Goal: Information Seeking & Learning: Learn about a topic

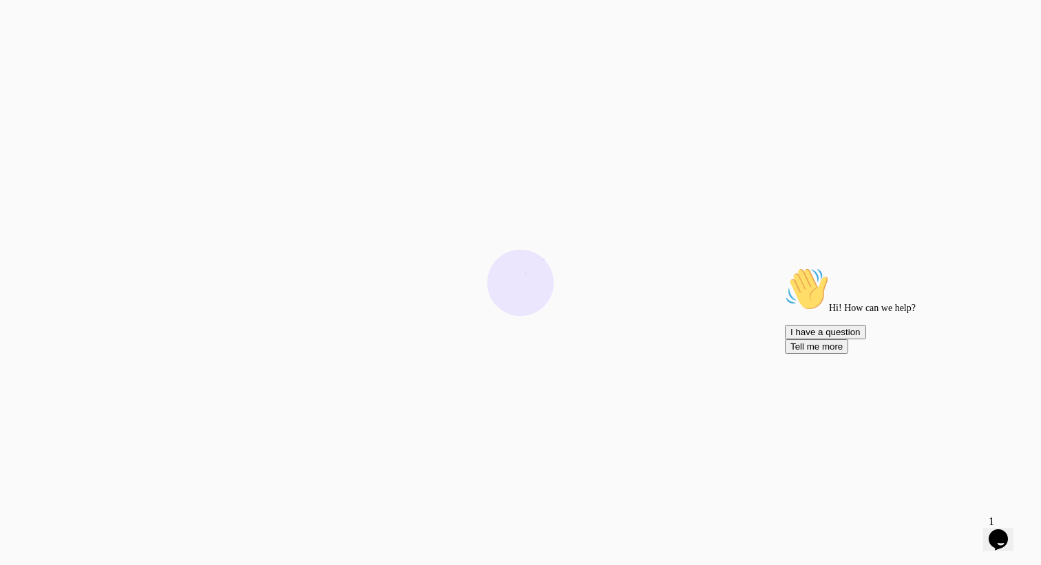
click at [785, 267] on icon "Chat attention grabber" at bounding box center [785, 267] width 0 height 0
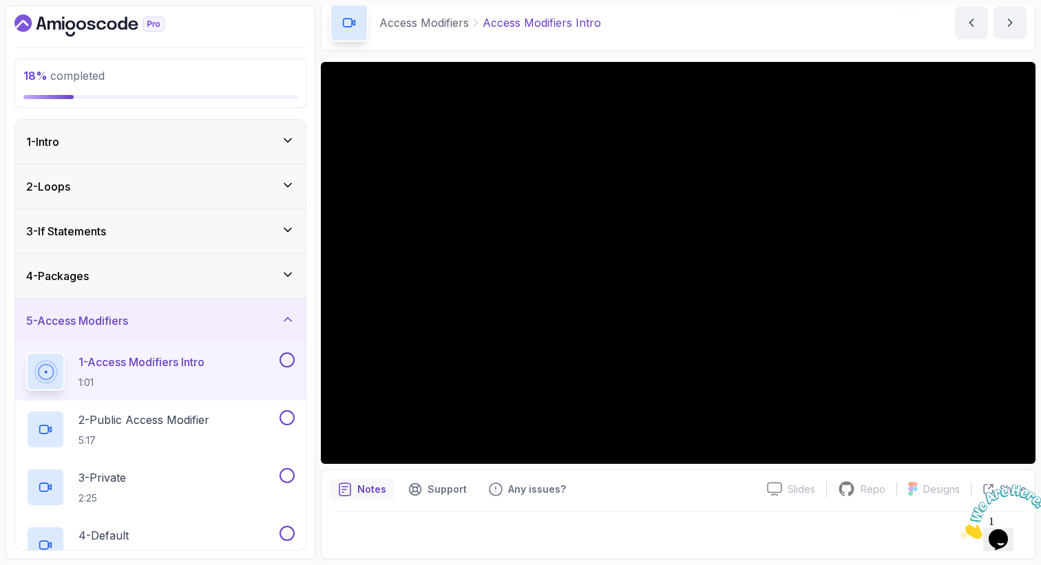
scroll to position [61, 0]
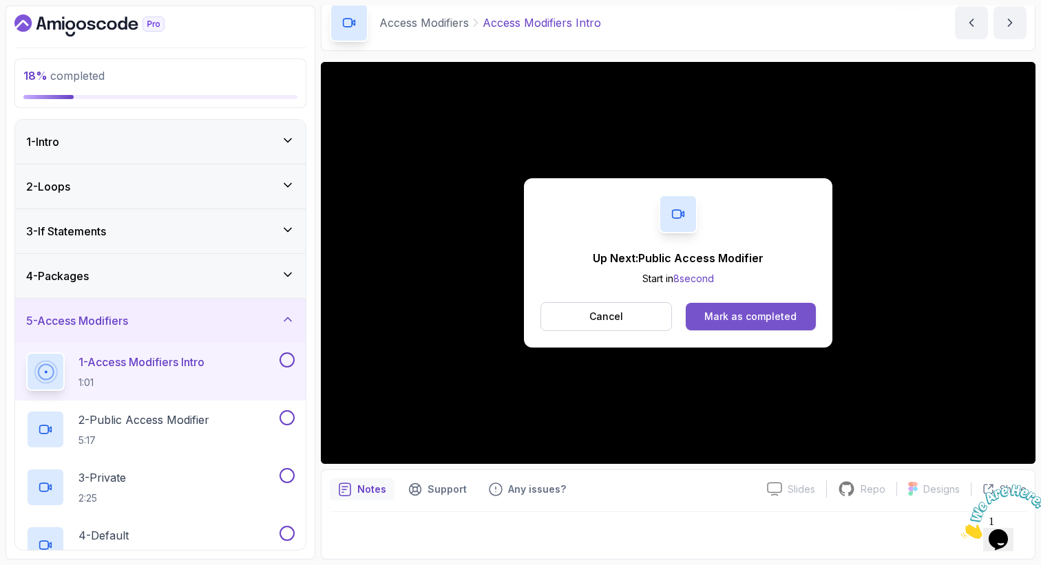
click at [751, 316] on div "Mark as completed" at bounding box center [750, 317] width 92 height 14
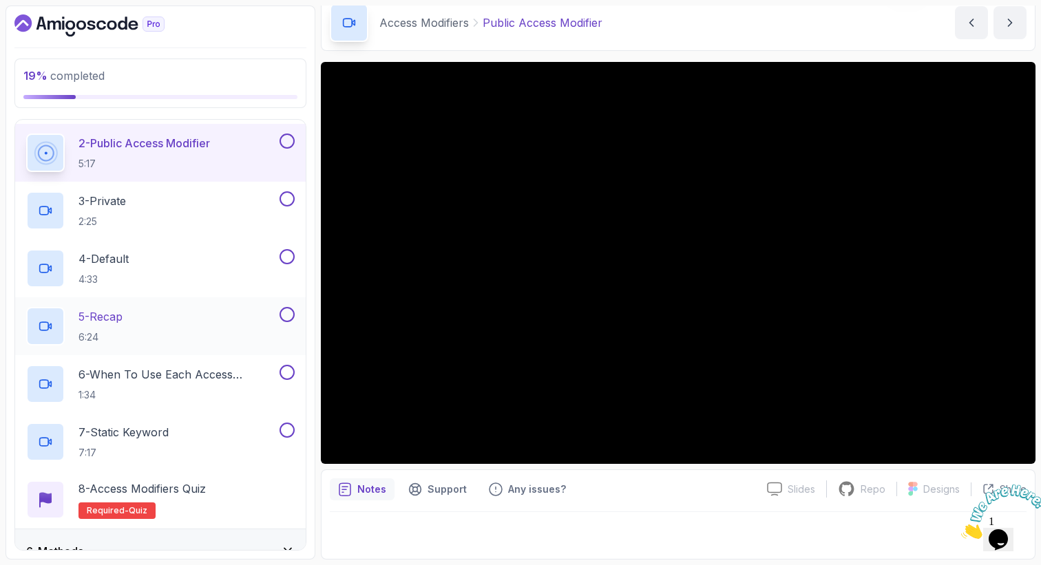
scroll to position [293, 0]
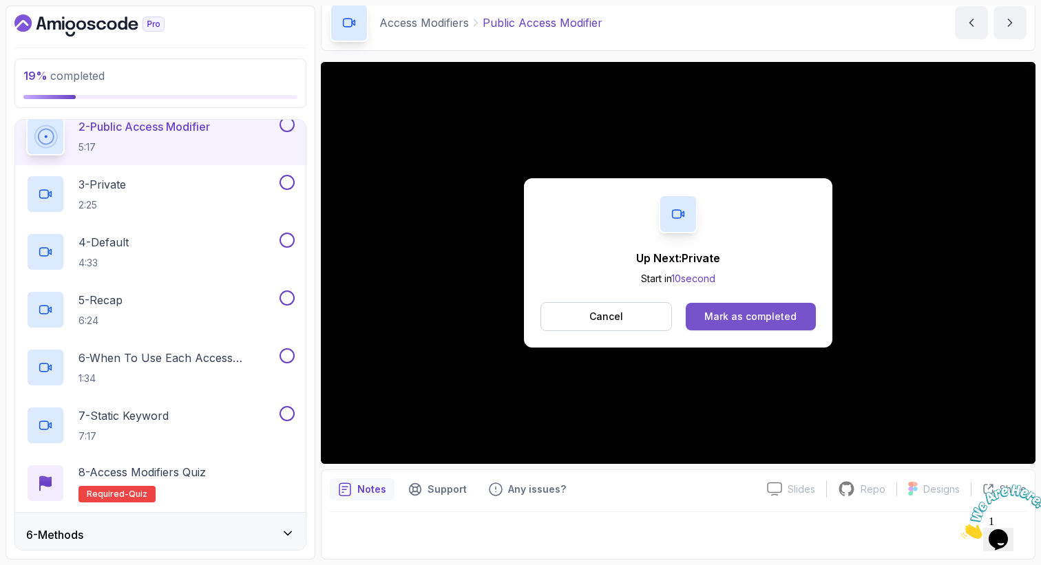
click at [732, 310] on div "Mark as completed" at bounding box center [750, 317] width 92 height 14
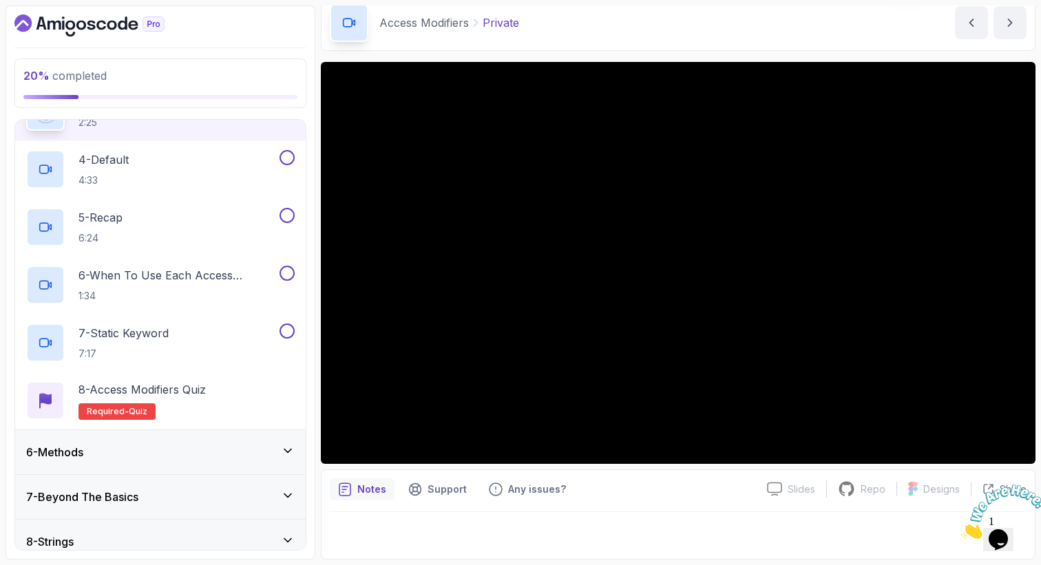
scroll to position [361, 0]
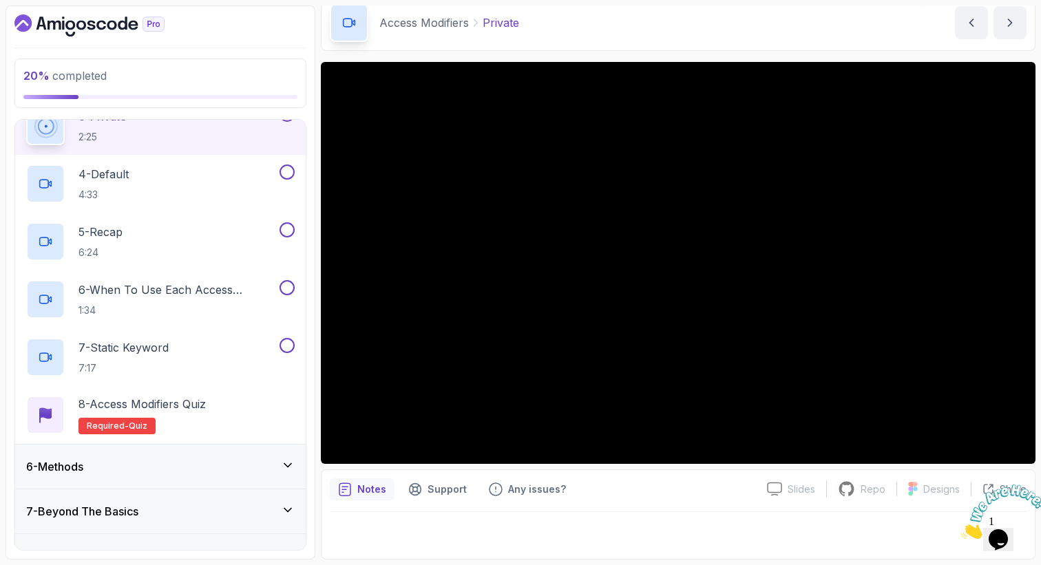
click at [180, 472] on div "6 - Methods" at bounding box center [160, 466] width 268 height 17
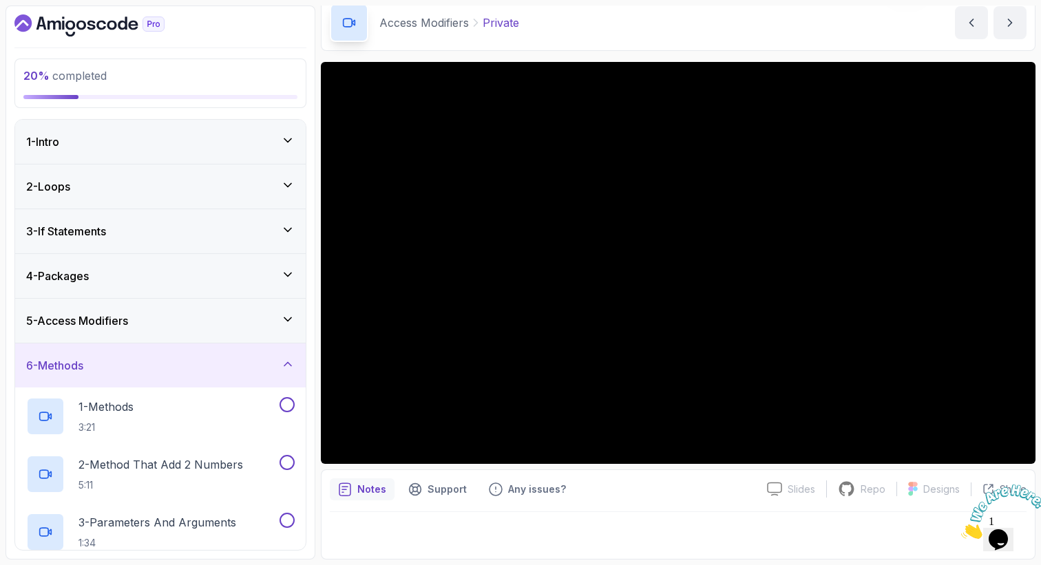
scroll to position [0, 0]
click at [180, 376] on div "6 - Methods" at bounding box center [160, 365] width 290 height 44
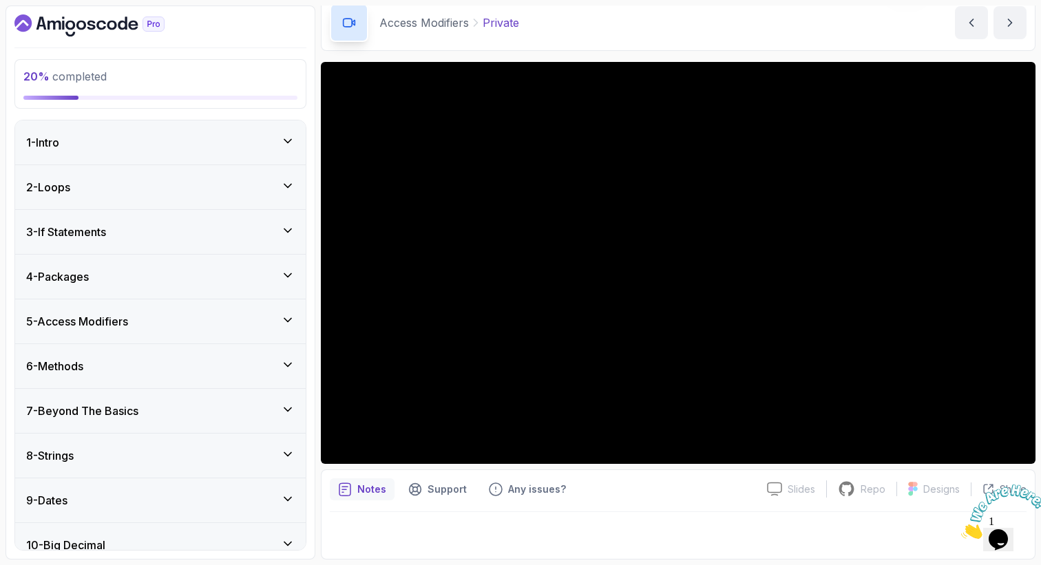
click at [149, 317] on div "5 - Access Modifiers" at bounding box center [160, 321] width 268 height 17
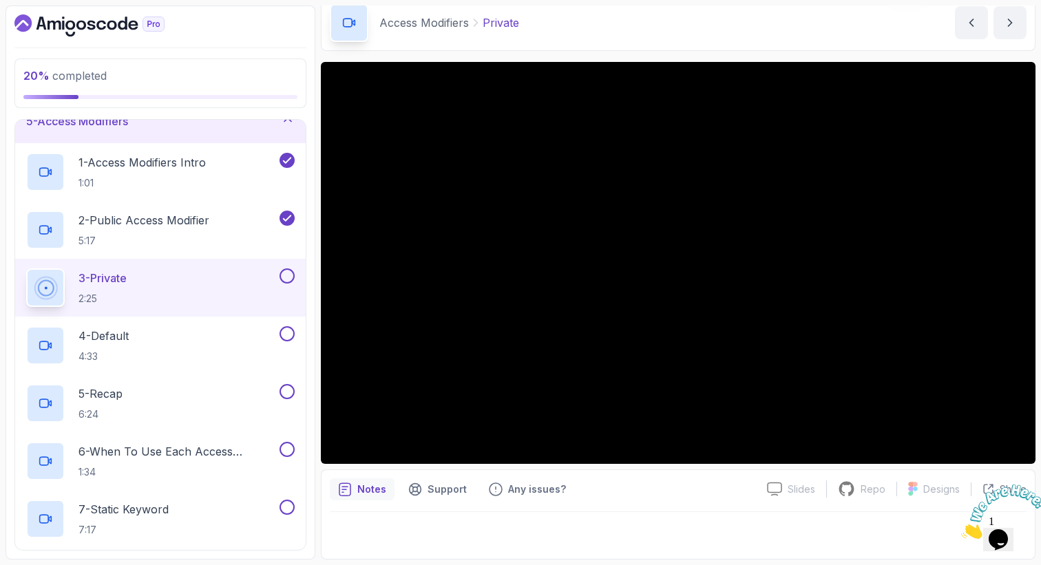
scroll to position [193, 0]
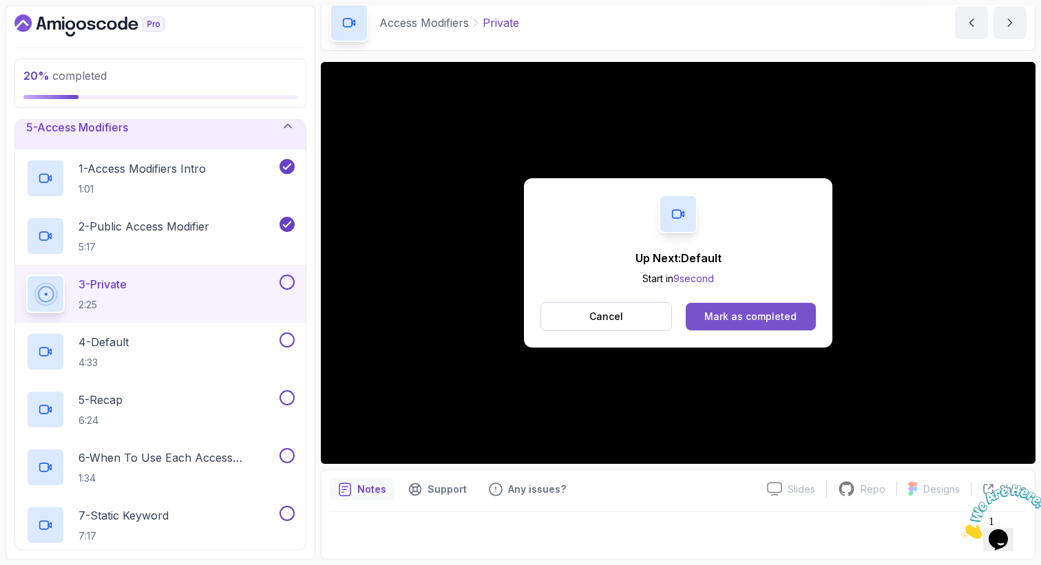
click at [712, 328] on button "Mark as completed" at bounding box center [751, 317] width 130 height 28
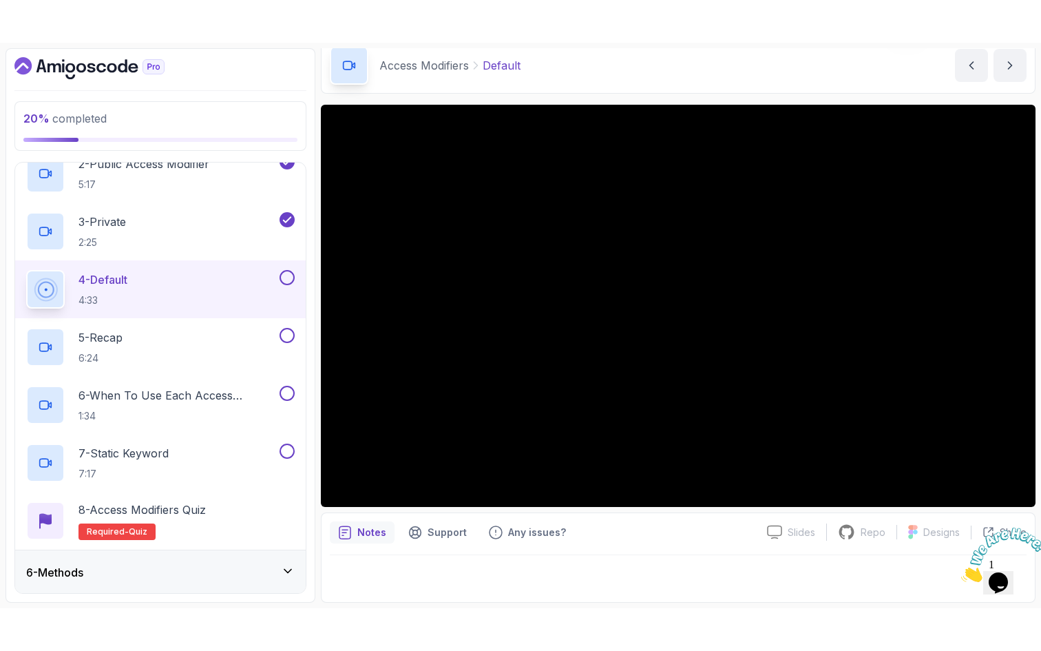
scroll to position [305, 0]
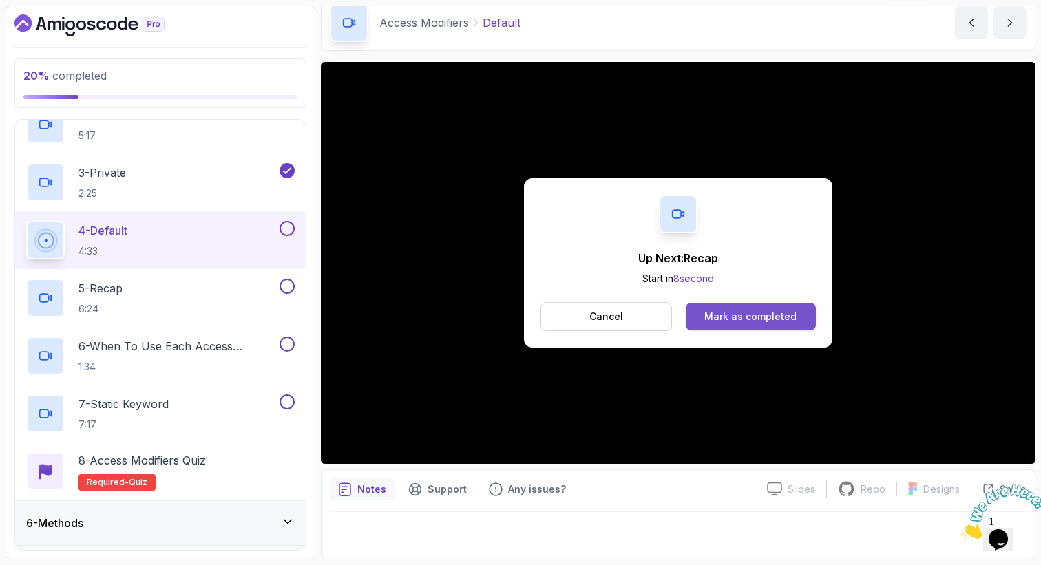
click at [775, 316] on div "Mark as completed" at bounding box center [750, 317] width 92 height 14
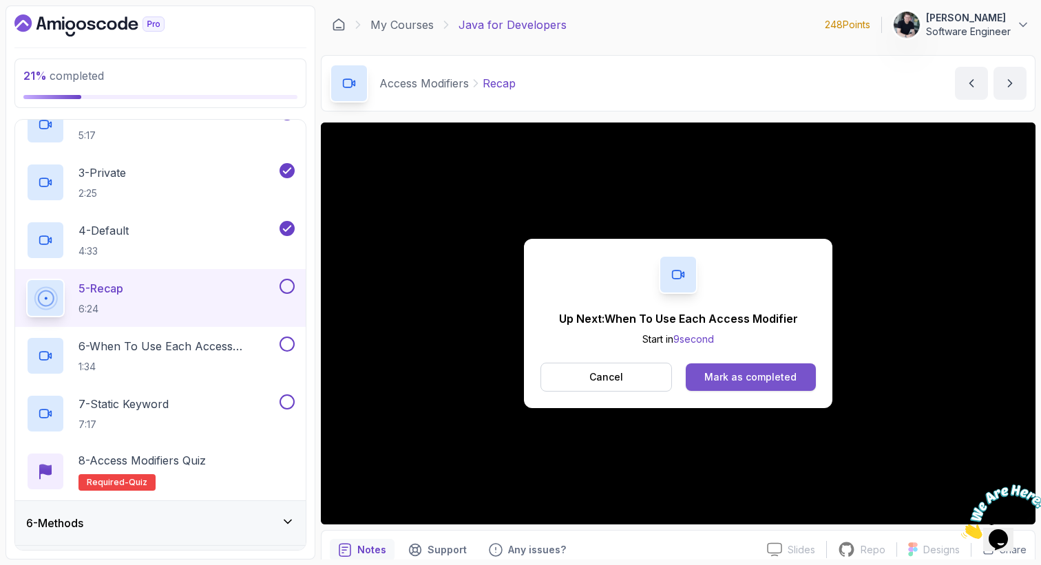
click at [771, 375] on div "Mark as completed" at bounding box center [750, 377] width 92 height 14
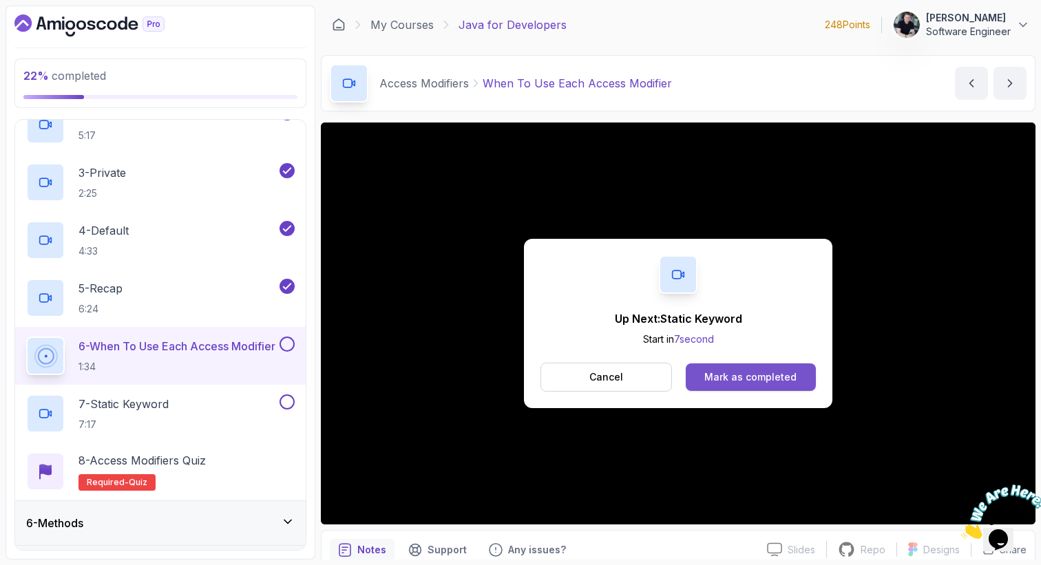
click at [763, 381] on div "Mark as completed" at bounding box center [750, 377] width 92 height 14
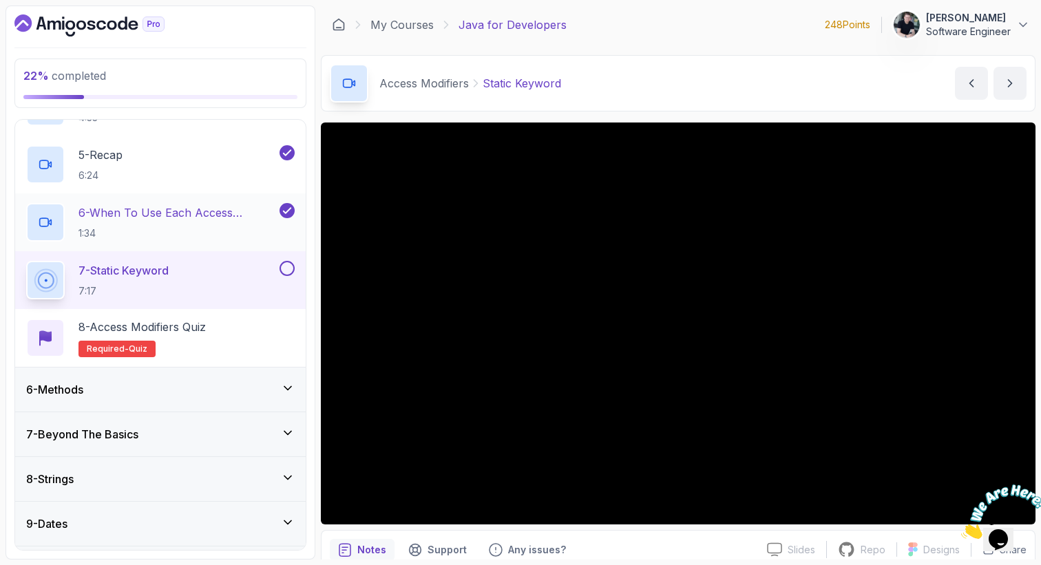
scroll to position [483, 0]
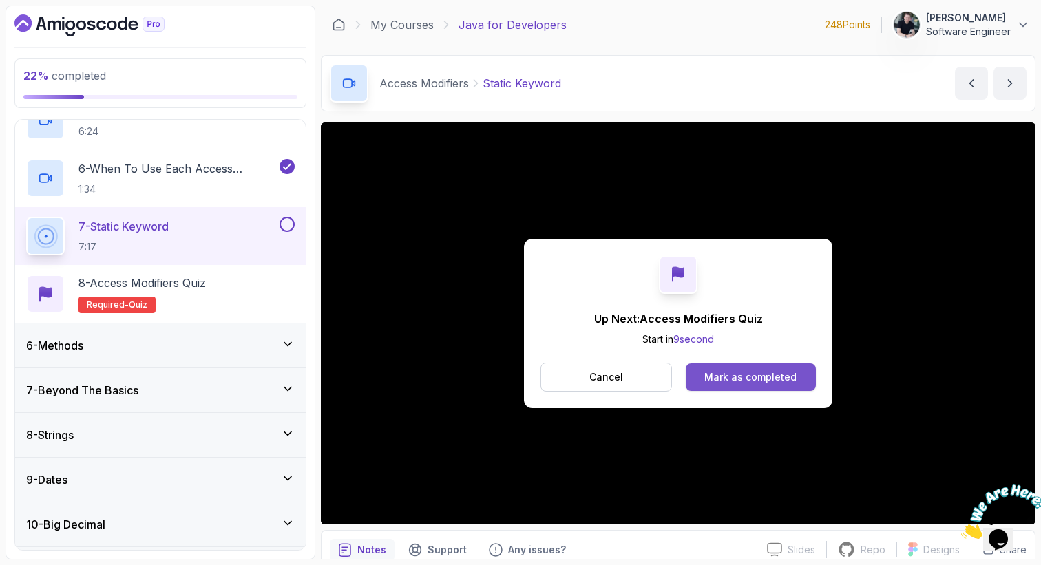
click at [707, 383] on div "Mark as completed" at bounding box center [750, 377] width 92 height 14
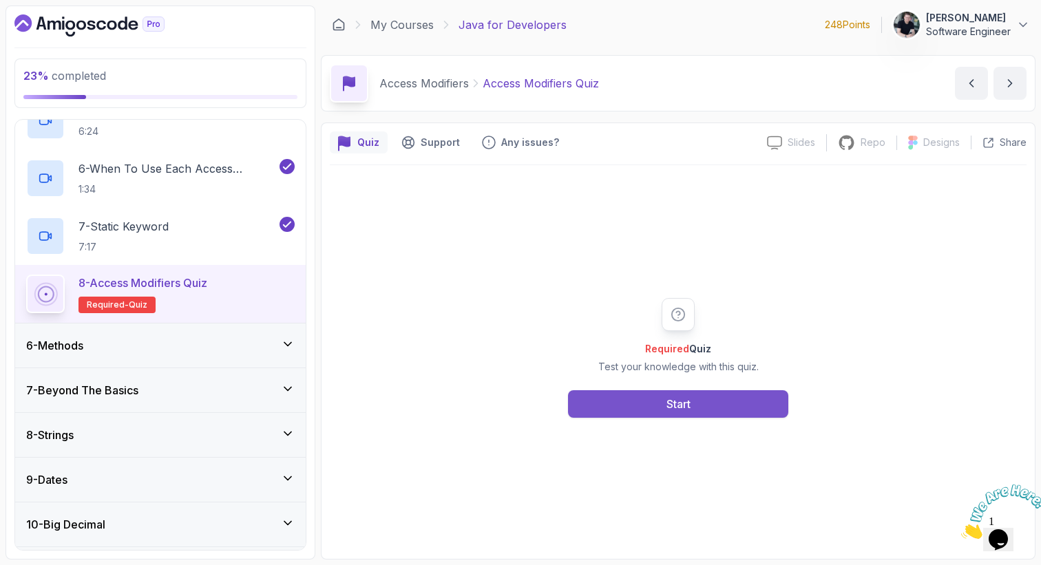
click at [706, 400] on button "Start" at bounding box center [678, 404] width 220 height 28
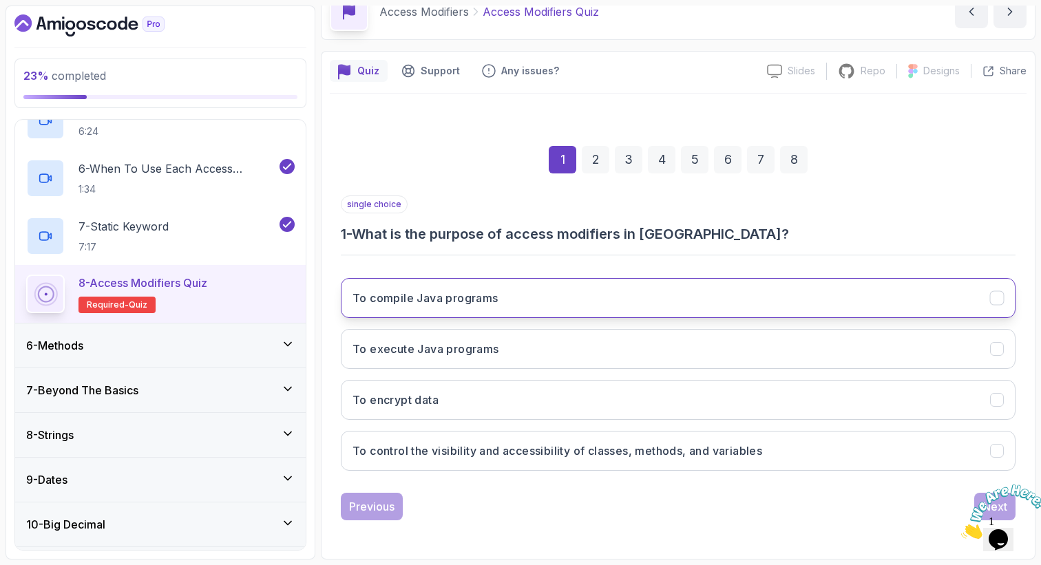
scroll to position [72, 0]
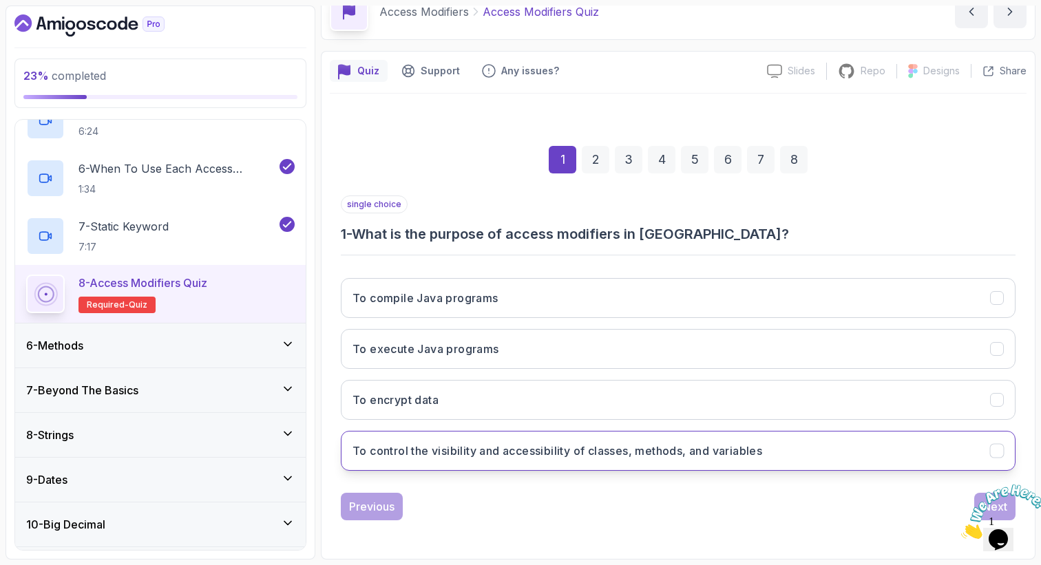
click at [489, 461] on button "To control the visibility and accessibility of classes, methods, and variables" at bounding box center [678, 451] width 675 height 40
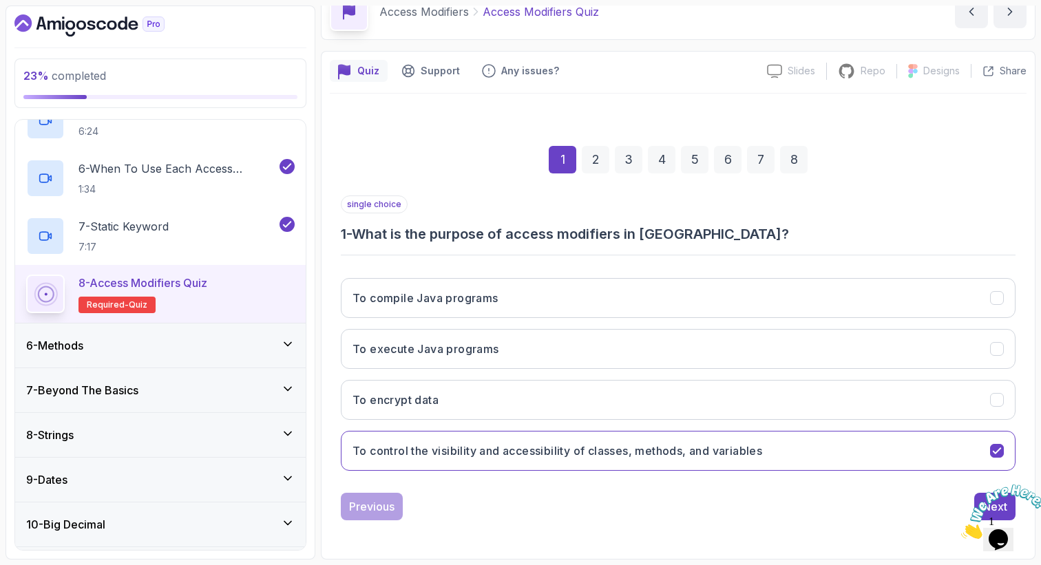
click at [597, 158] on div "2" at bounding box center [596, 160] width 28 height 28
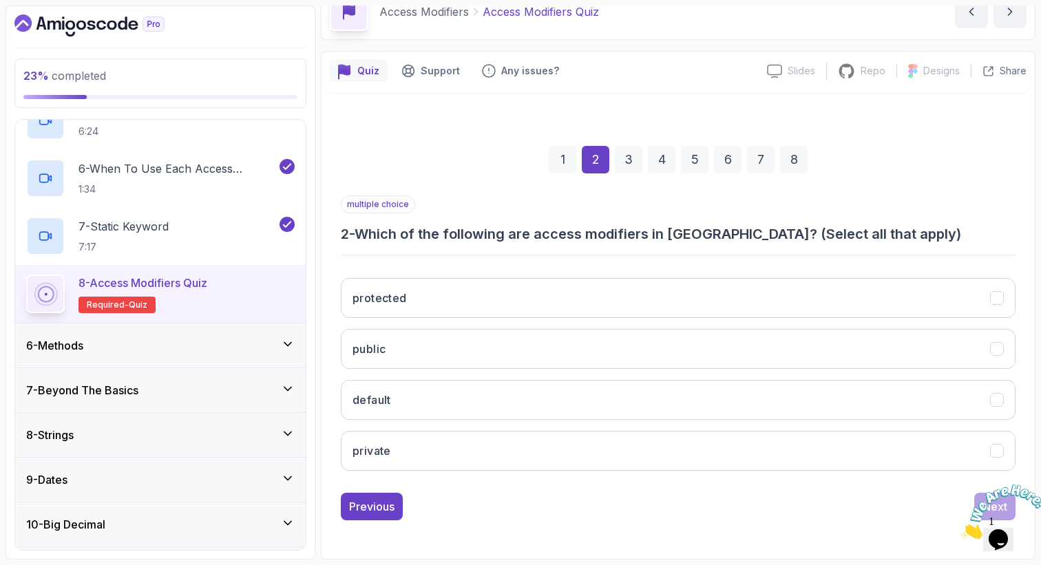
scroll to position [0, 0]
click at [961, 529] on icon "Close" at bounding box center [961, 535] width 0 height 12
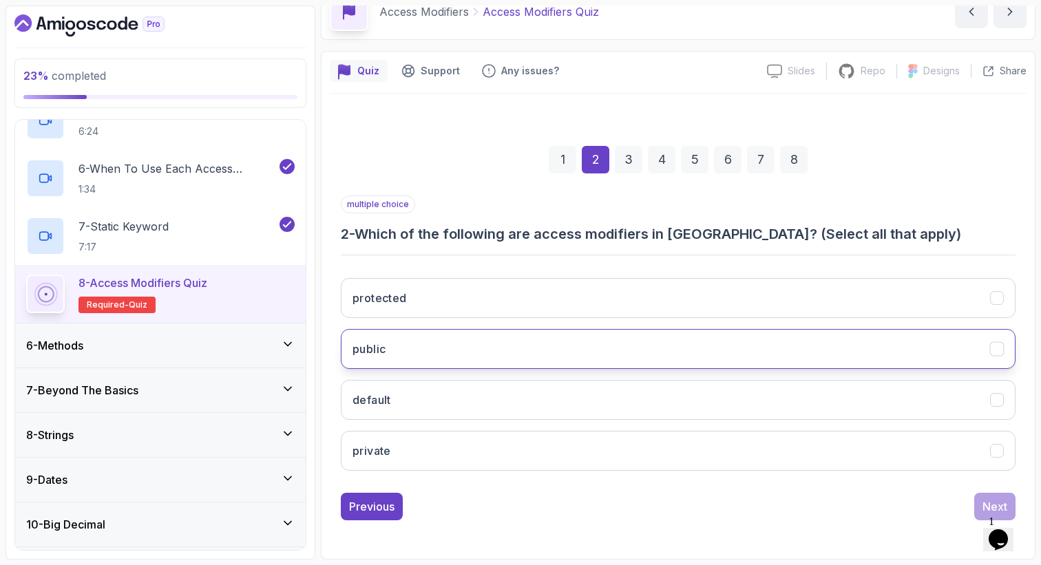
click at [455, 348] on button "public" at bounding box center [678, 349] width 675 height 40
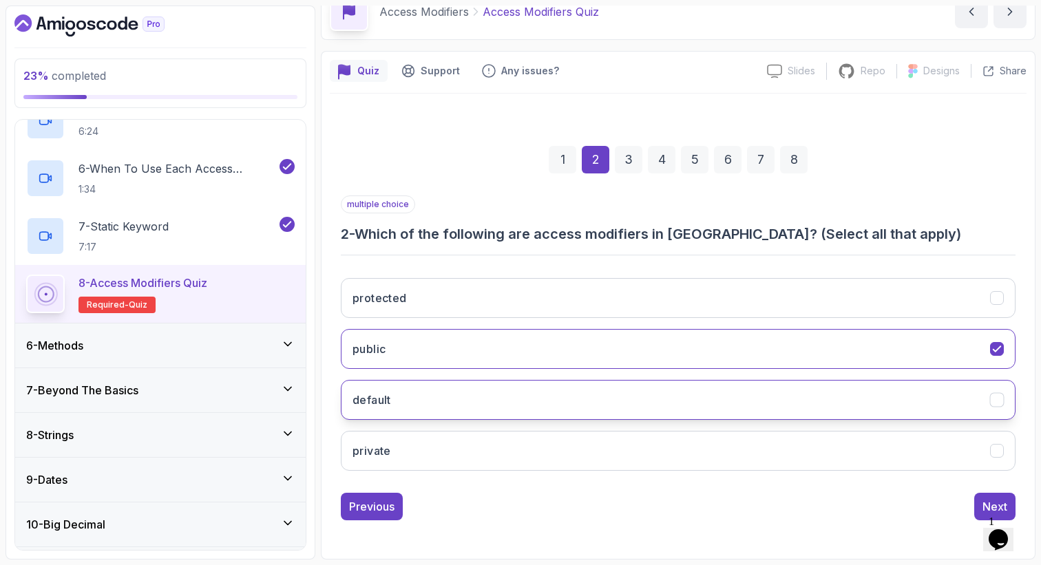
click at [421, 403] on button "default" at bounding box center [678, 400] width 675 height 40
click at [403, 452] on button "private" at bounding box center [678, 451] width 675 height 40
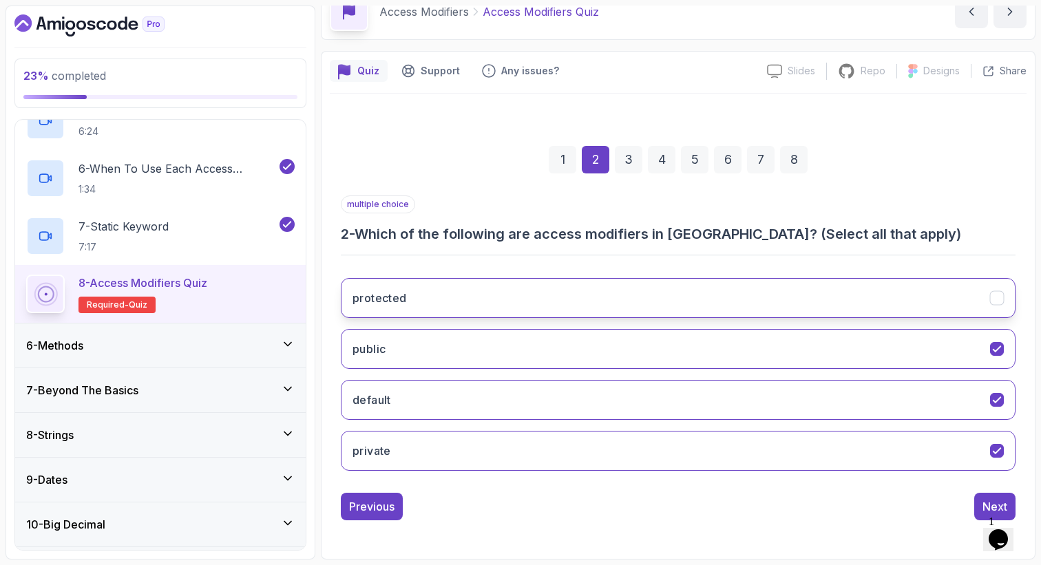
click at [408, 315] on button "protected" at bounding box center [678, 298] width 675 height 40
click at [632, 156] on div "3" at bounding box center [629, 160] width 28 height 28
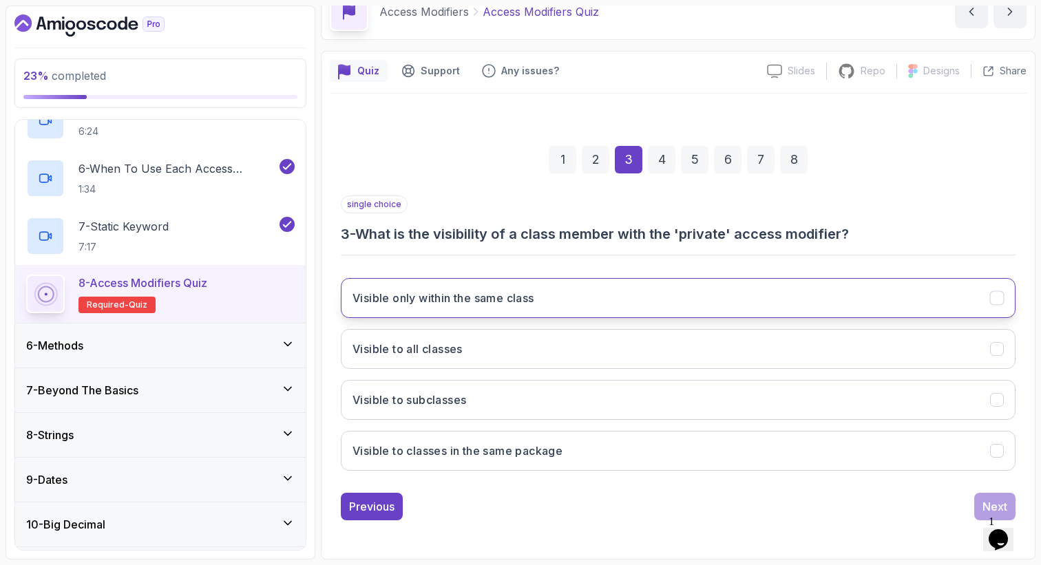
click at [491, 311] on button "Visible only within the same class" at bounding box center [678, 298] width 675 height 40
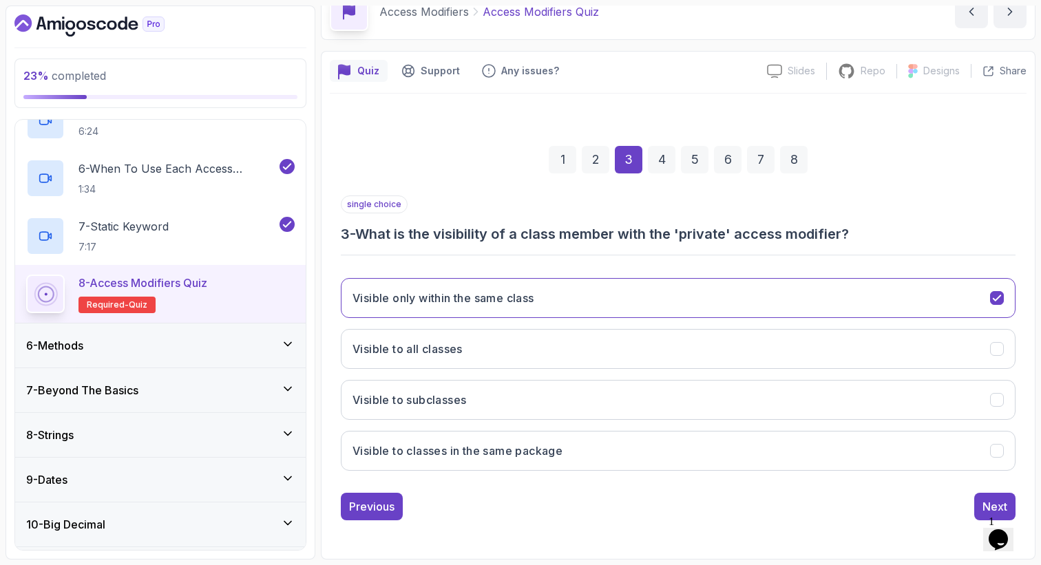
click at [658, 162] on div "4" at bounding box center [662, 160] width 28 height 28
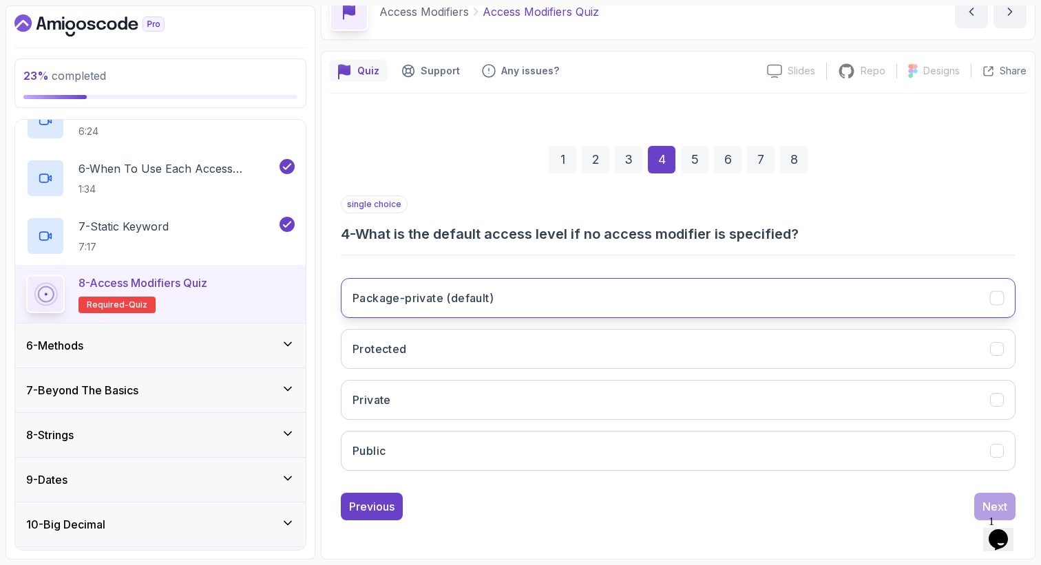
click at [478, 306] on h3 "Package-private (default)" at bounding box center [422, 298] width 141 height 17
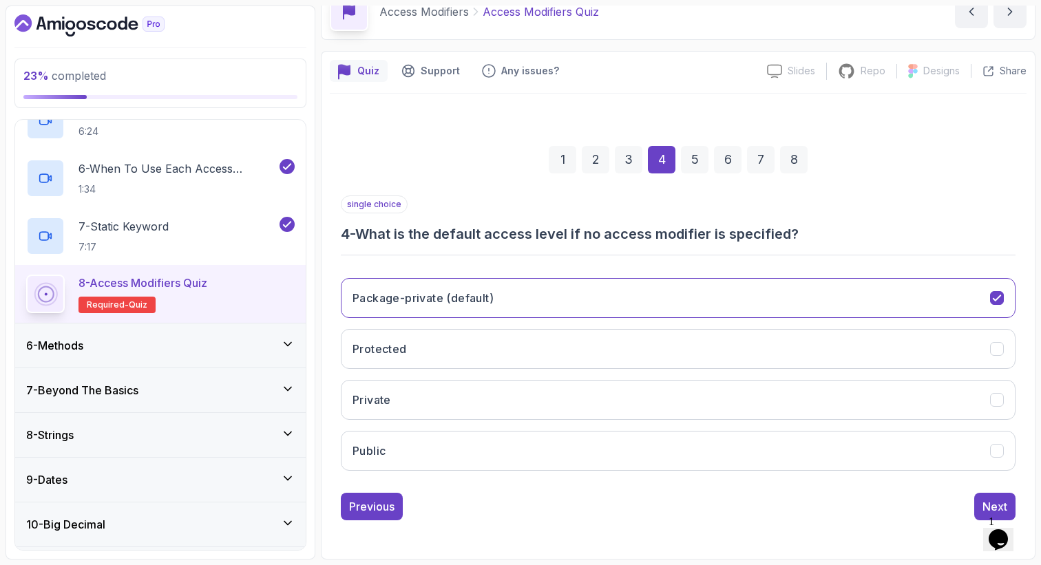
click at [694, 160] on div "5" at bounding box center [695, 160] width 28 height 28
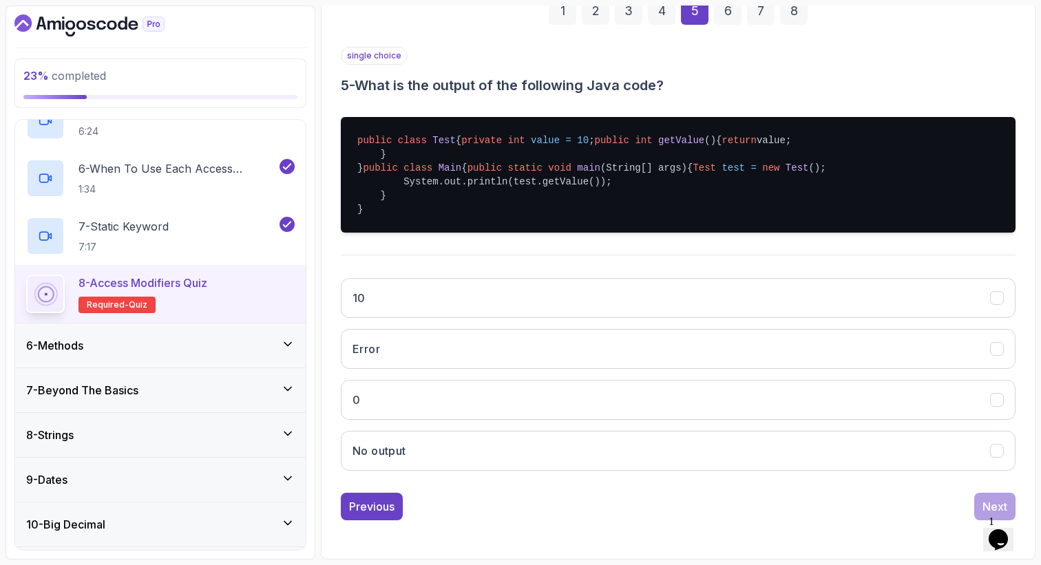
scroll to position [256, 0]
click at [572, 318] on button "10" at bounding box center [678, 298] width 675 height 40
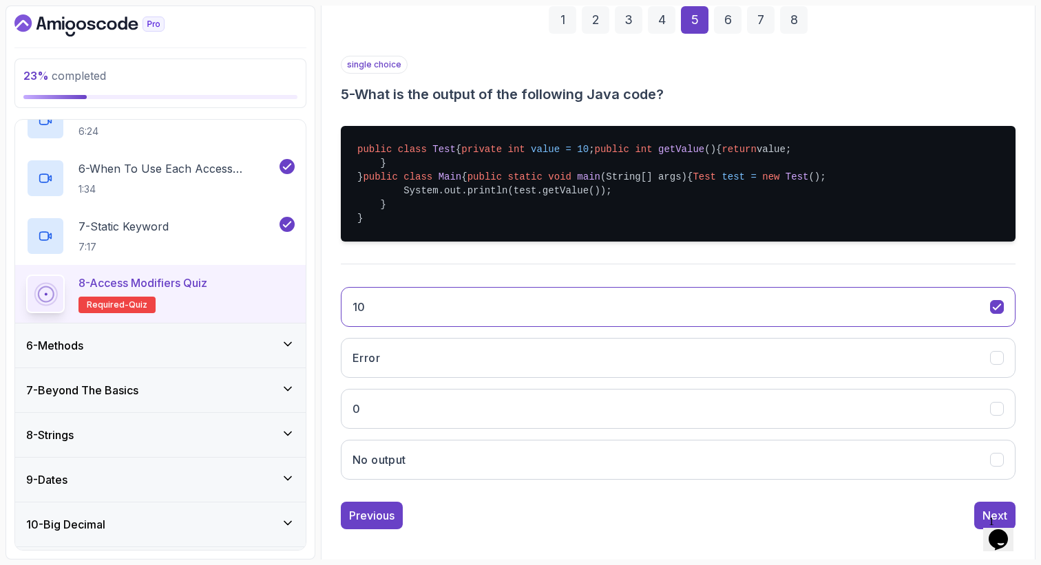
scroll to position [206, 0]
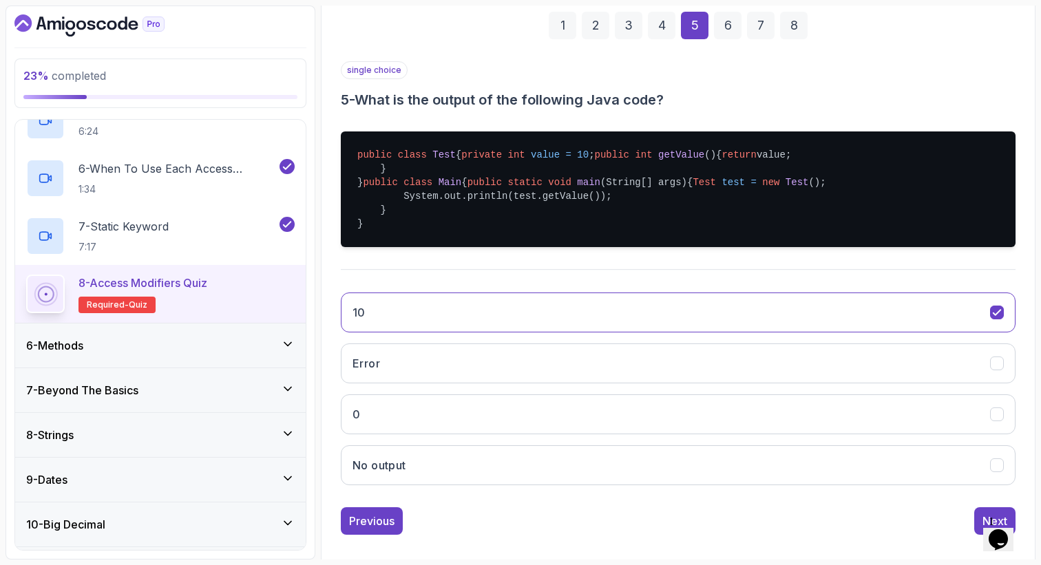
click at [726, 30] on div "6" at bounding box center [728, 26] width 28 height 28
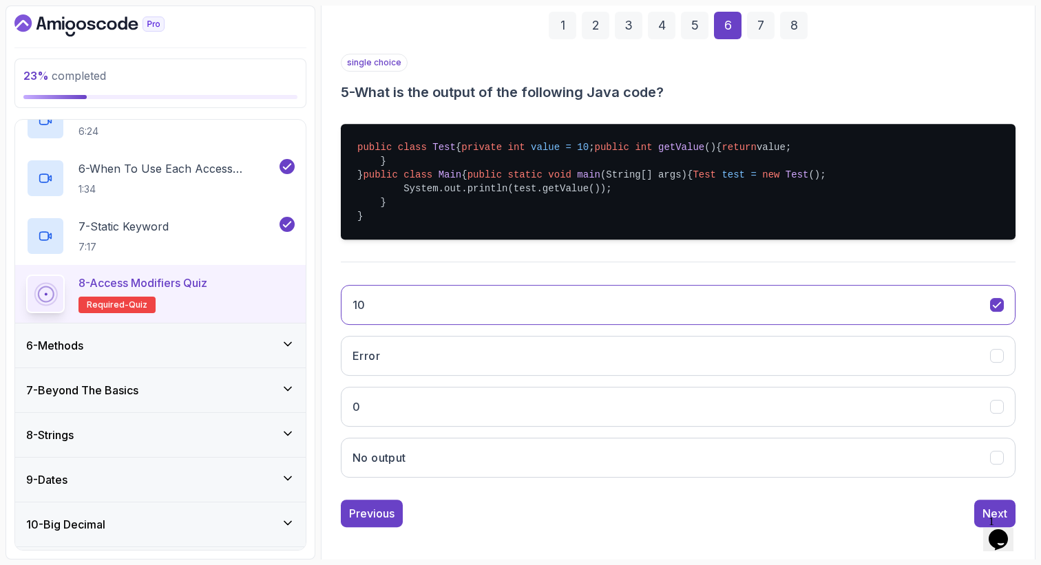
scroll to position [72, 0]
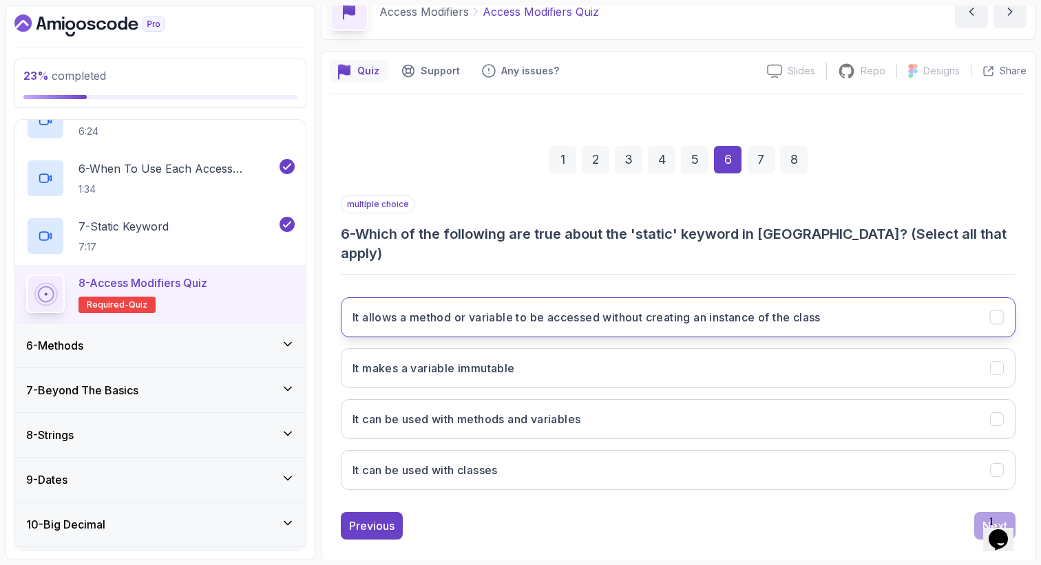
click at [563, 309] on h3 "It allows a method or variable to be accessed without creating an instance of t…" at bounding box center [586, 317] width 468 height 17
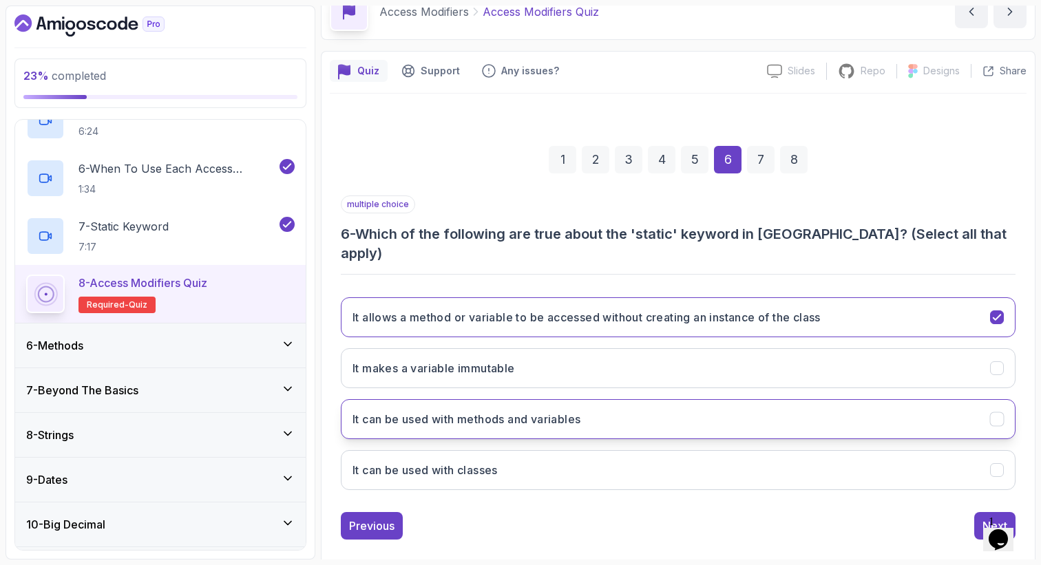
click at [558, 408] on button "It can be used with methods and variables" at bounding box center [678, 419] width 675 height 40
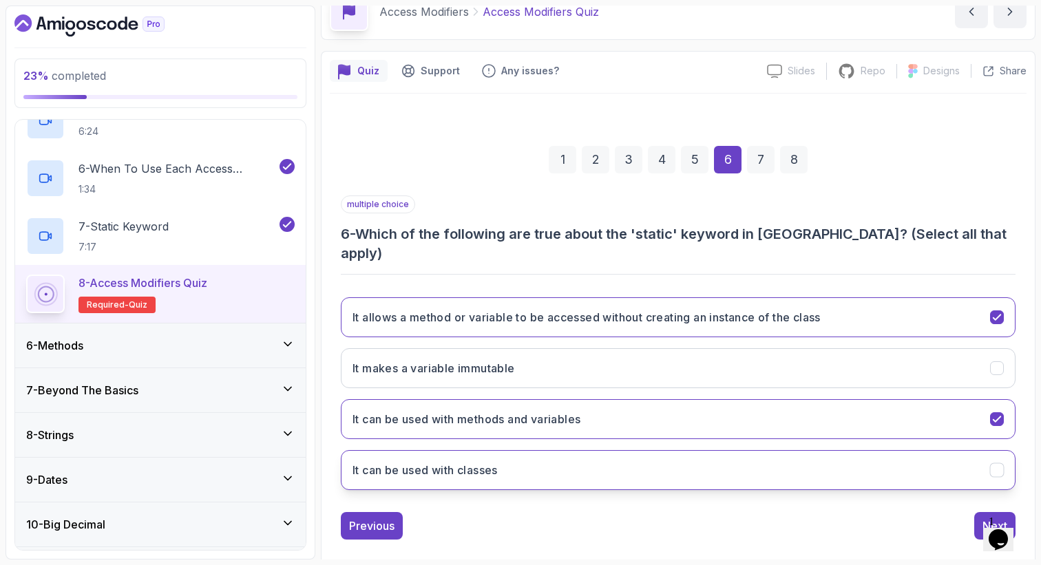
click at [558, 451] on button "It can be used with classes" at bounding box center [678, 470] width 675 height 40
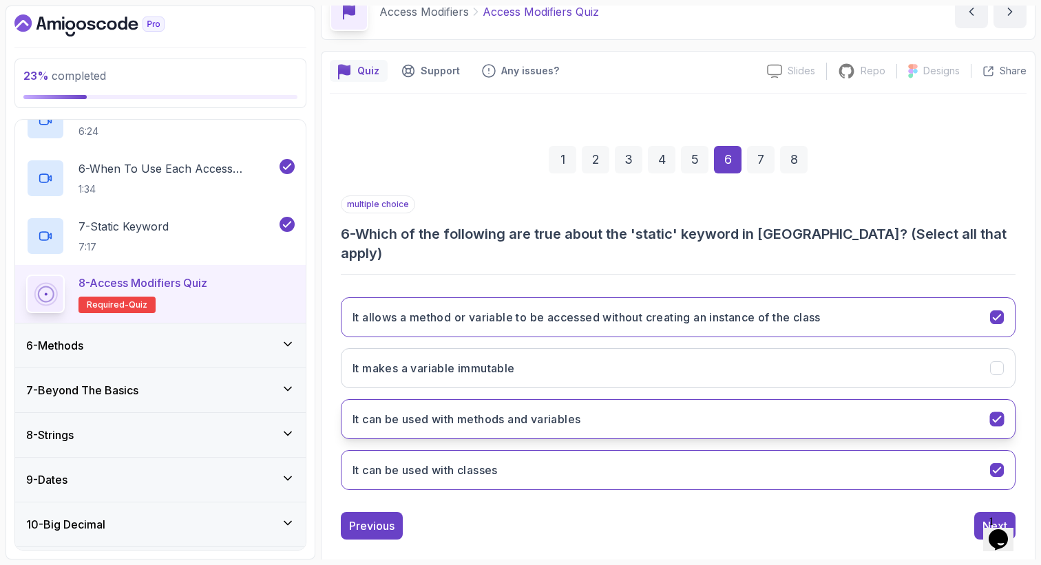
click at [574, 408] on button "It can be used with methods and variables" at bounding box center [678, 419] width 675 height 40
click at [561, 411] on h3 "It can be used with methods and variables" at bounding box center [466, 419] width 228 height 17
click at [562, 411] on h3 "It can be used with methods and variables" at bounding box center [466, 419] width 228 height 17
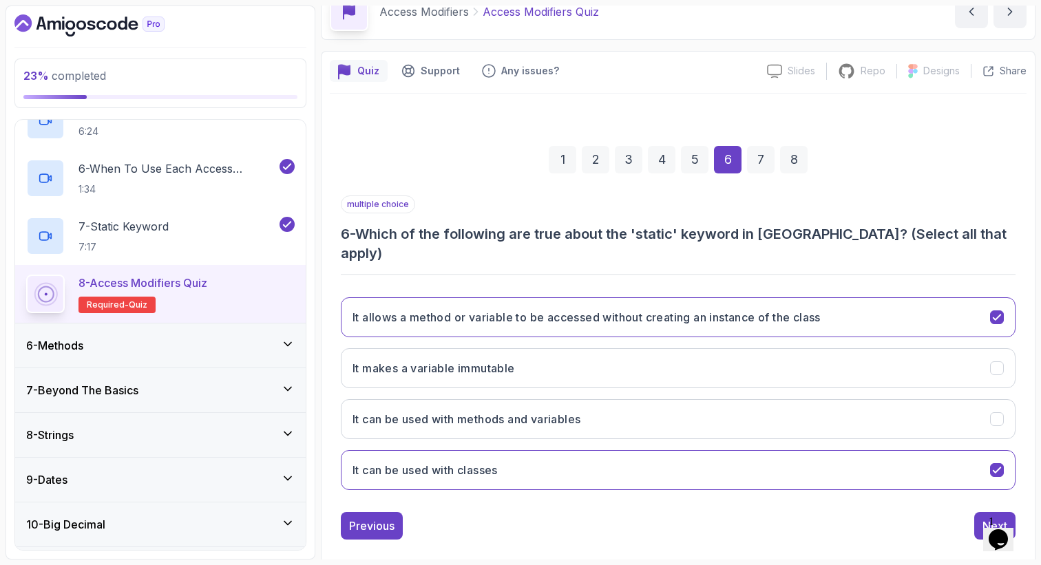
click at [757, 156] on div "7" at bounding box center [761, 160] width 28 height 28
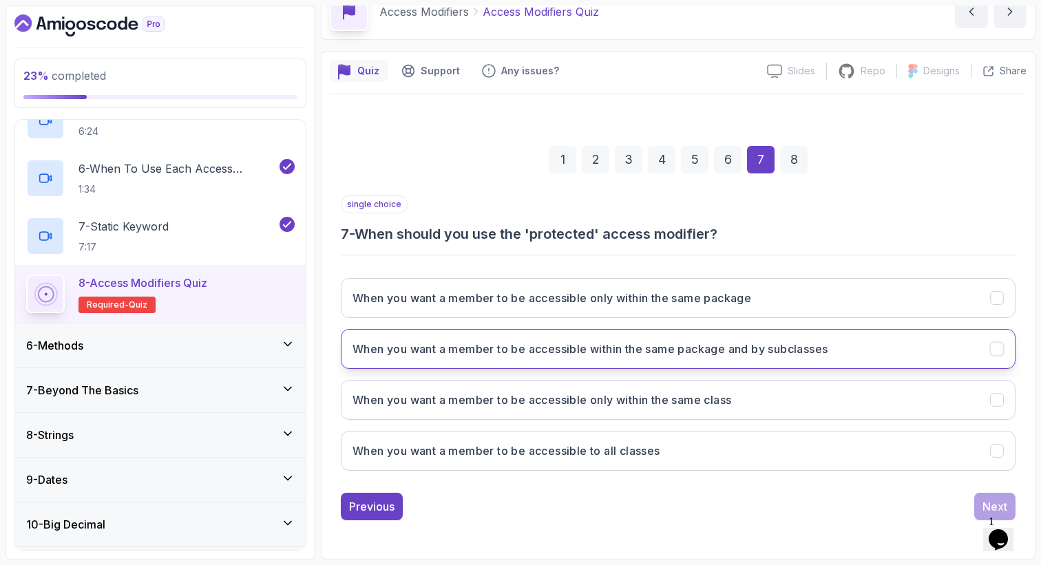
click at [523, 348] on h3 "When you want a member to be accessible within the same package and by subclass…" at bounding box center [589, 349] width 475 height 17
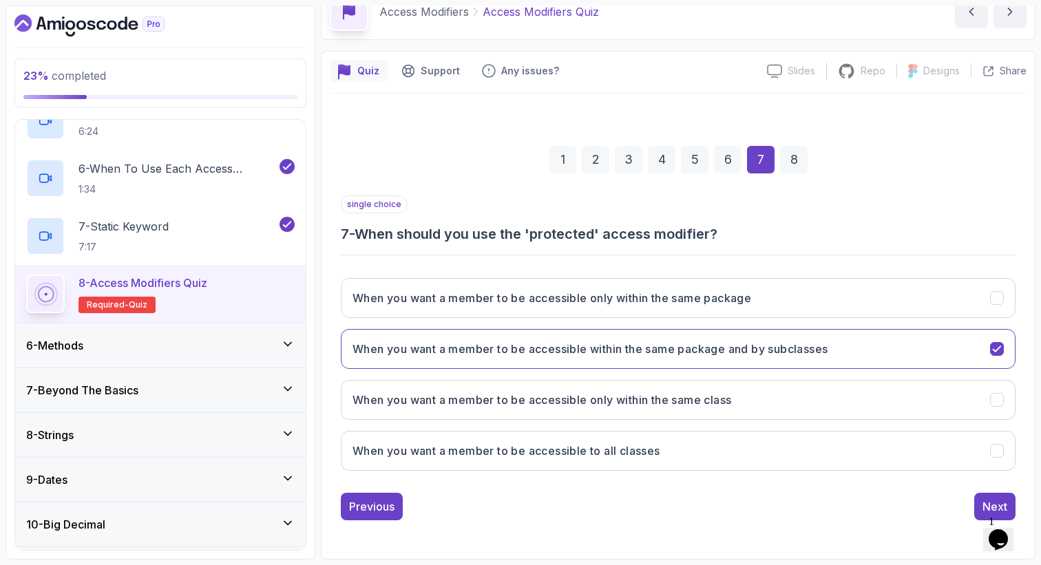
click at [793, 160] on div "8" at bounding box center [794, 160] width 28 height 28
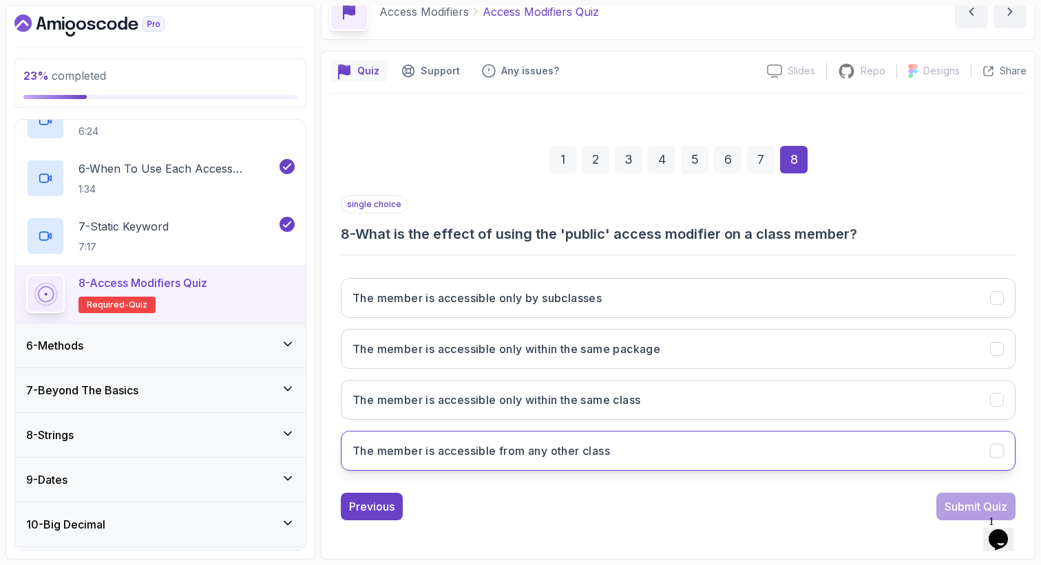
click at [617, 464] on button "The member is accessible from any other class" at bounding box center [678, 451] width 675 height 40
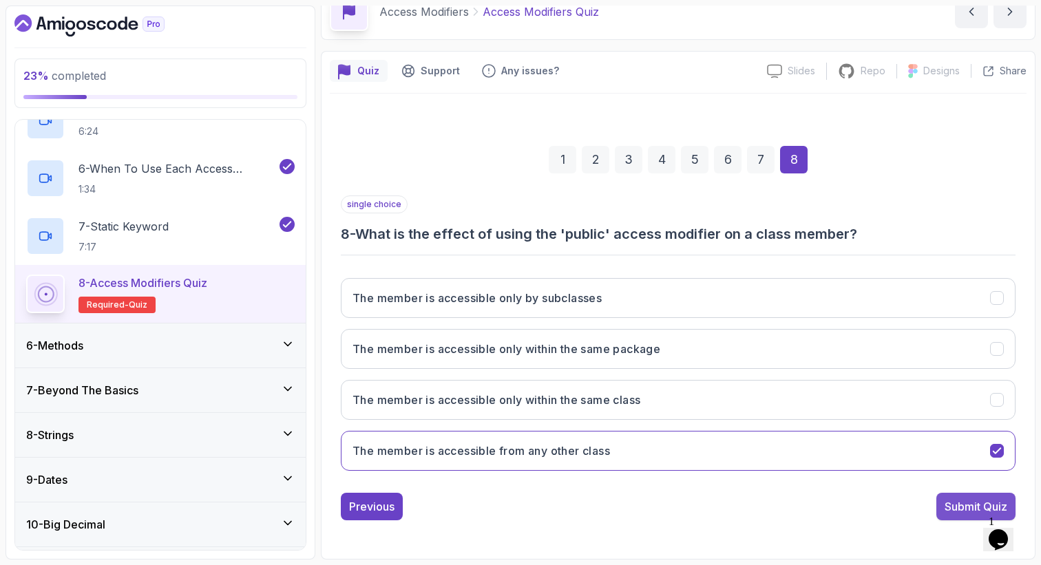
click at [956, 512] on div "Submit Quiz" at bounding box center [975, 506] width 63 height 17
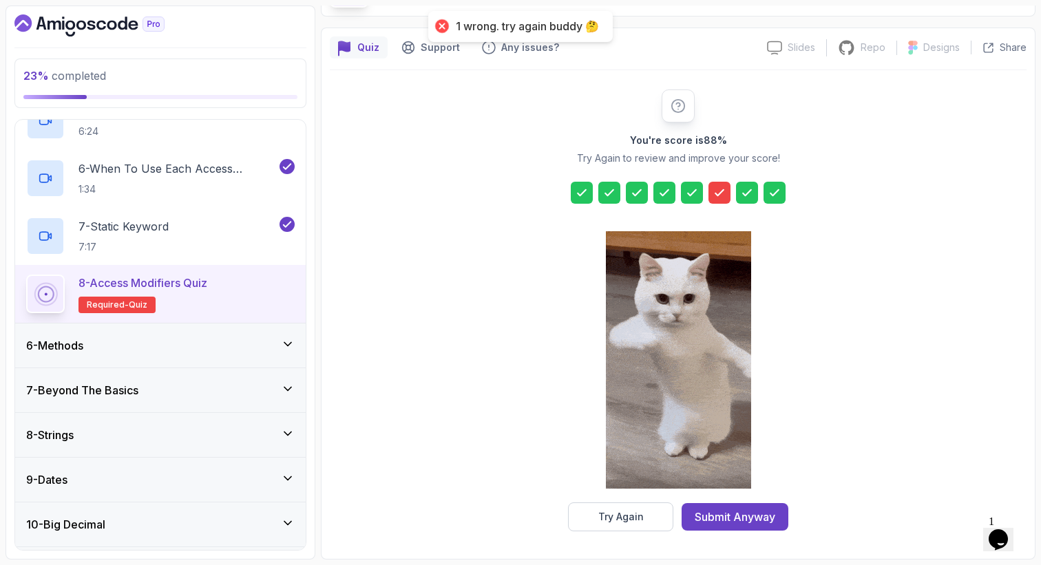
scroll to position [95, 0]
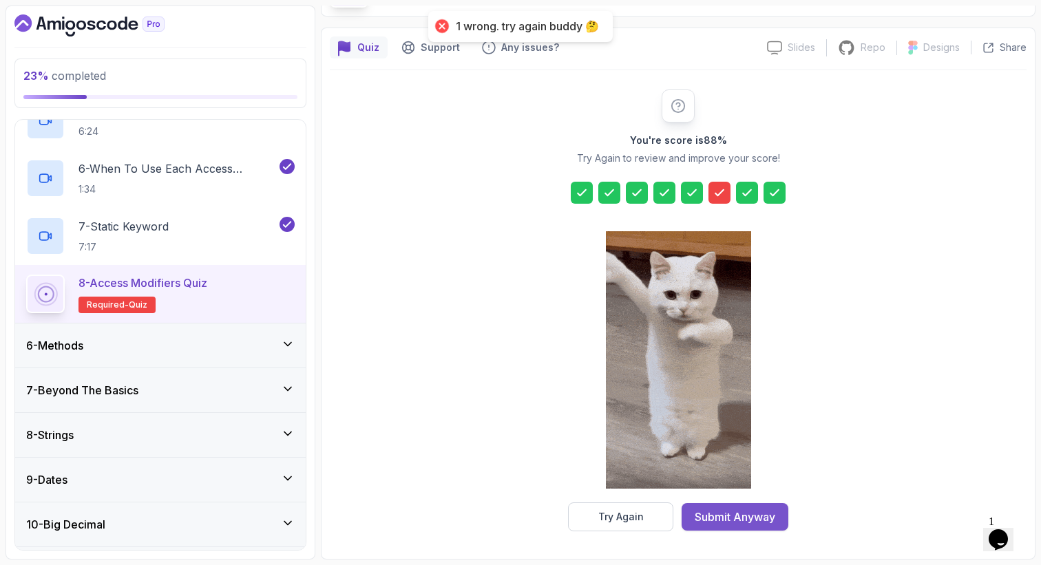
click at [721, 509] on div "Submit Anyway" at bounding box center [735, 517] width 81 height 17
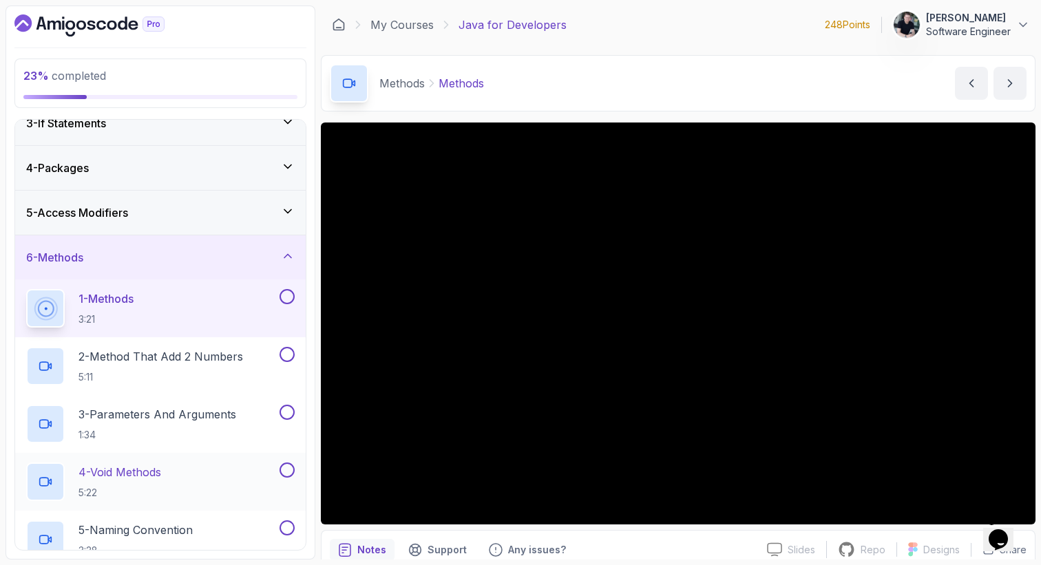
scroll to position [92, 0]
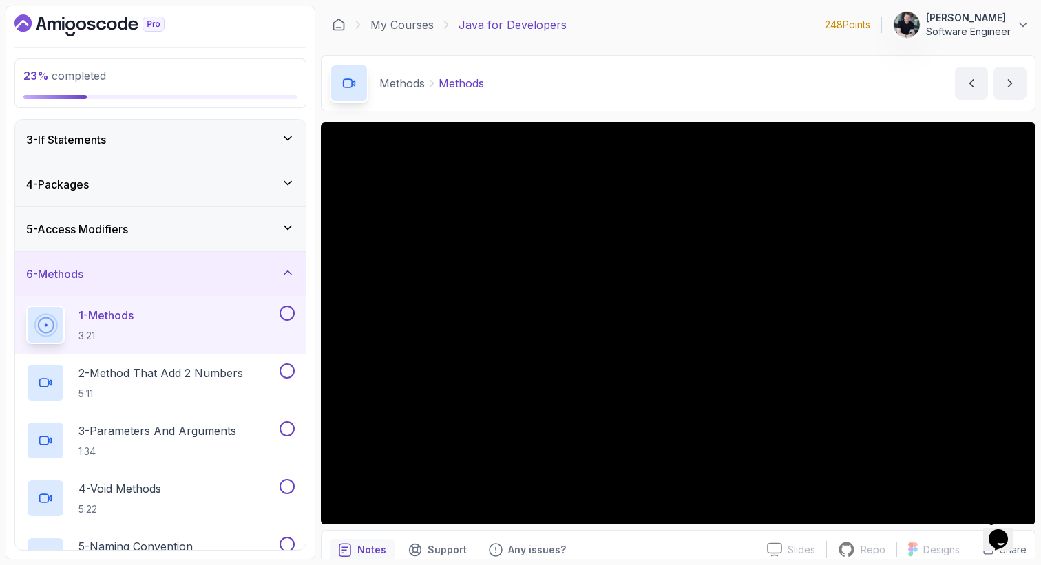
click at [159, 232] on div "5 - Access Modifiers" at bounding box center [160, 229] width 268 height 17
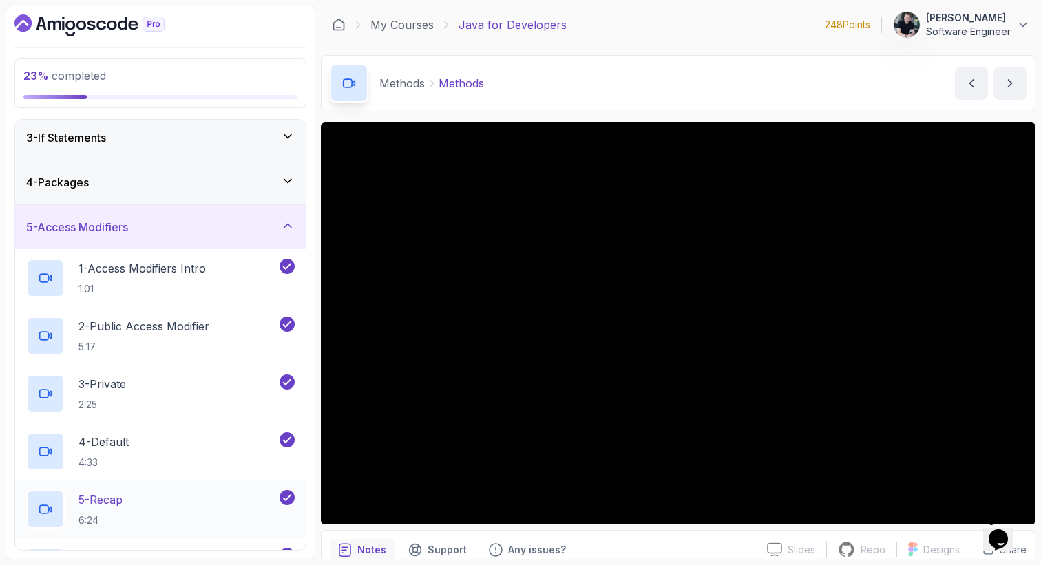
scroll to position [57, 0]
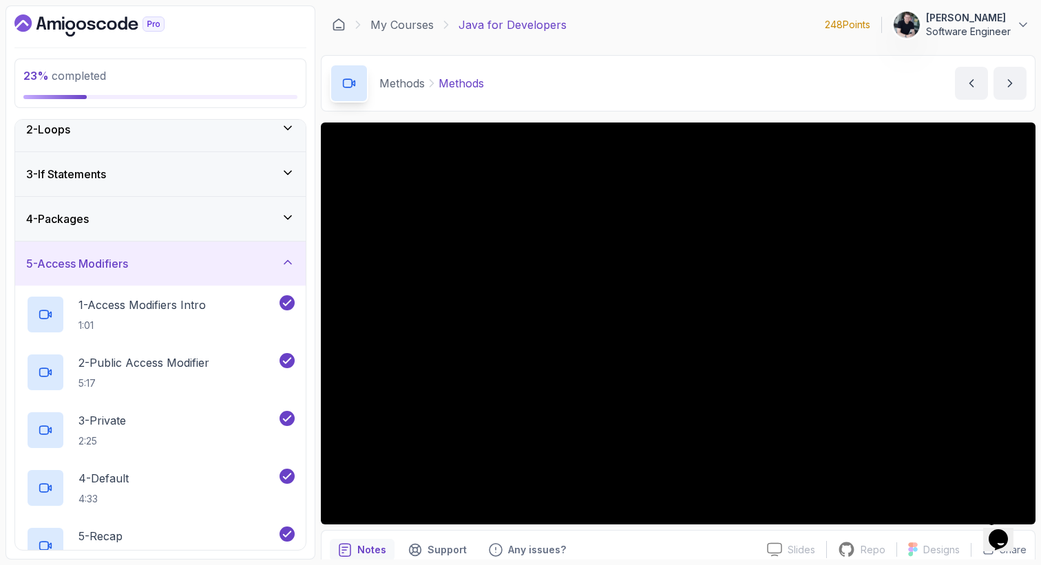
click at [156, 264] on div "5 - Access Modifiers" at bounding box center [160, 263] width 268 height 17
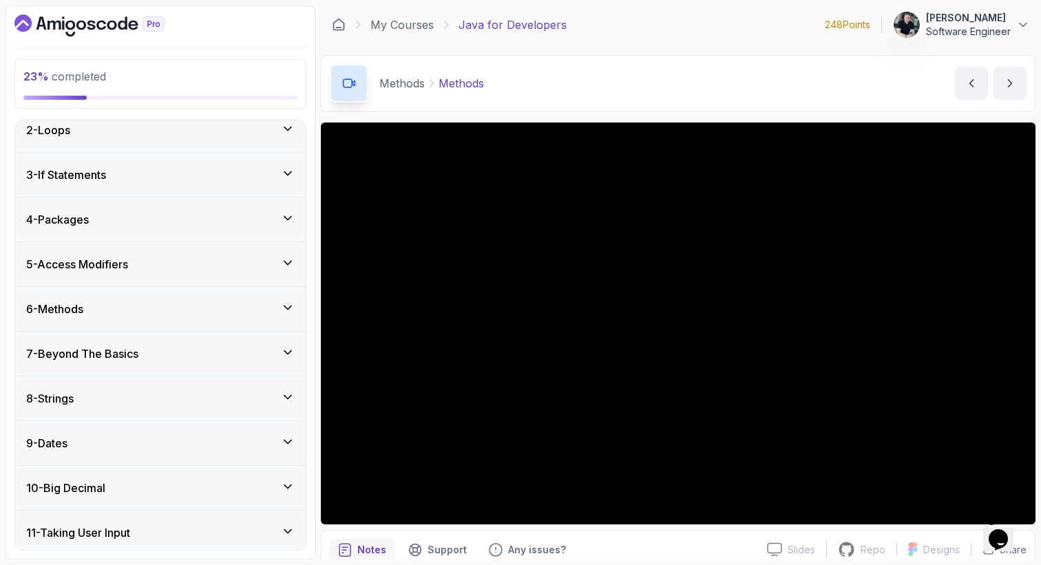
click at [149, 218] on div "4 - Packages" at bounding box center [160, 219] width 268 height 17
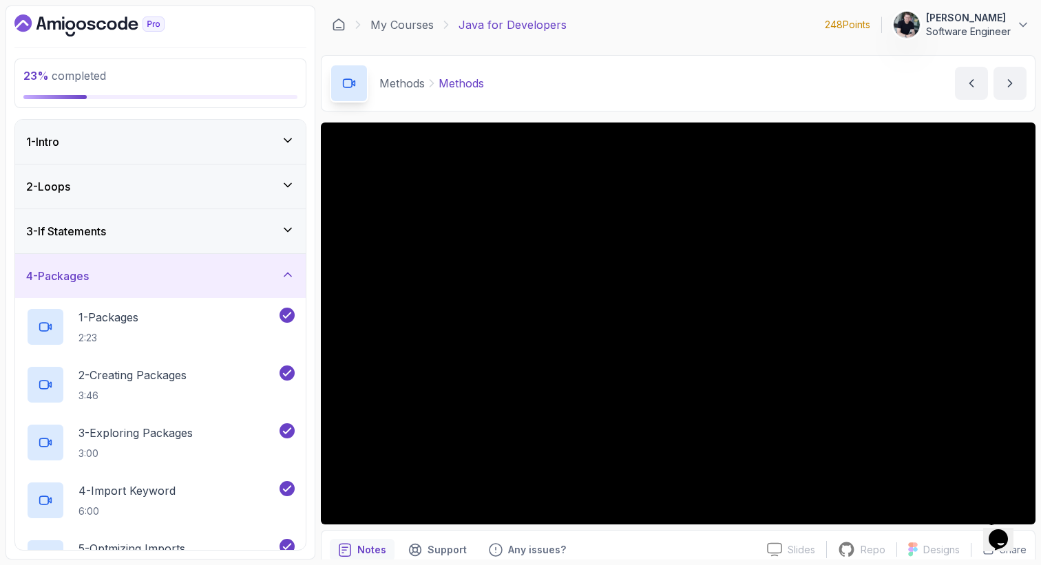
scroll to position [0, 0]
click at [146, 284] on div "4 - Packages" at bounding box center [160, 276] width 268 height 17
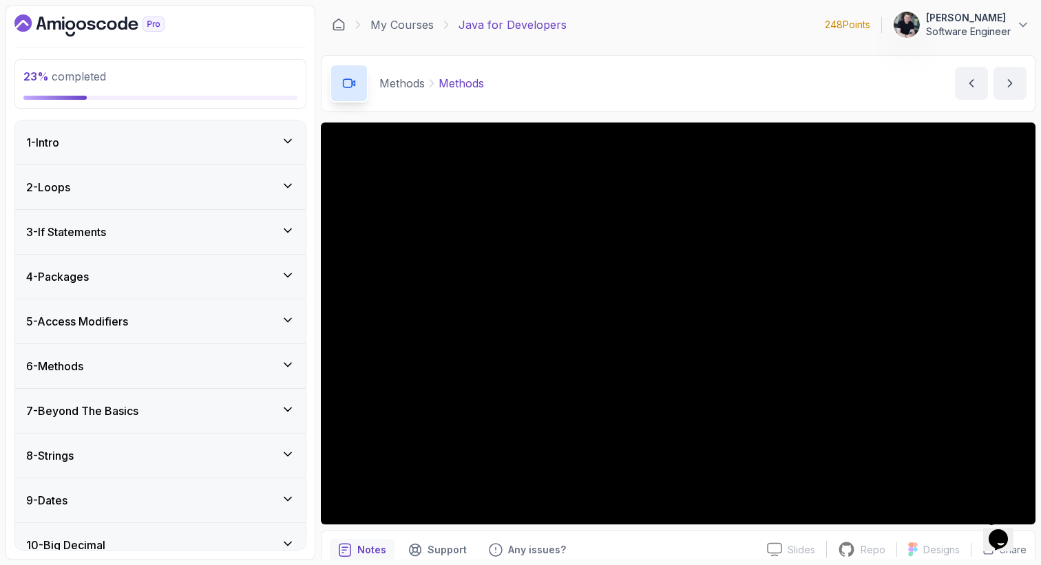
click at [130, 370] on div "6 - Methods" at bounding box center [160, 366] width 268 height 17
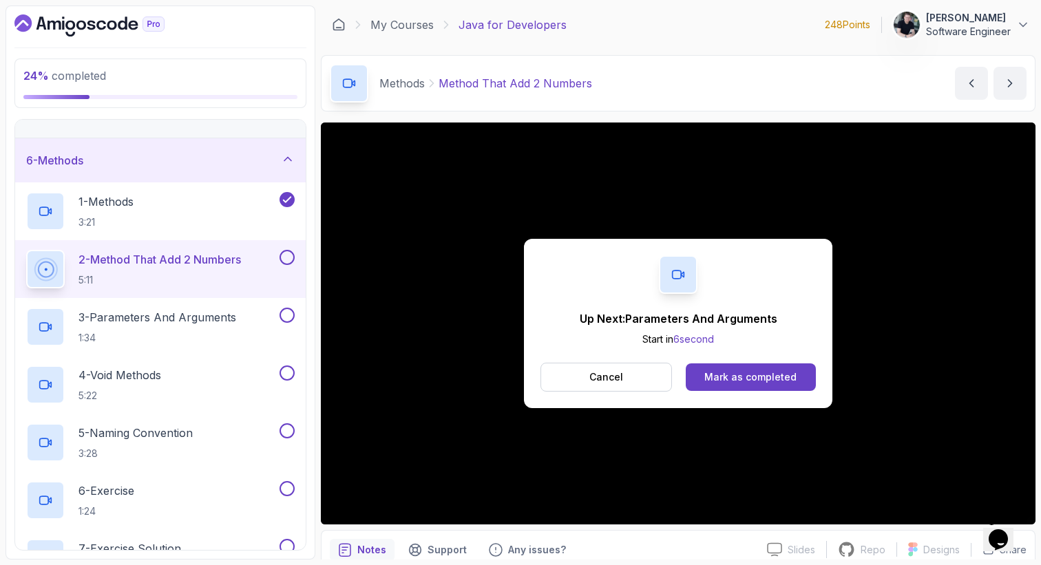
click at [779, 392] on div "Up Next: Parameters And Arguments Start in 6 second Cancel Mark as completed" at bounding box center [678, 323] width 308 height 169
click at [780, 383] on div "Mark as completed" at bounding box center [750, 377] width 92 height 14
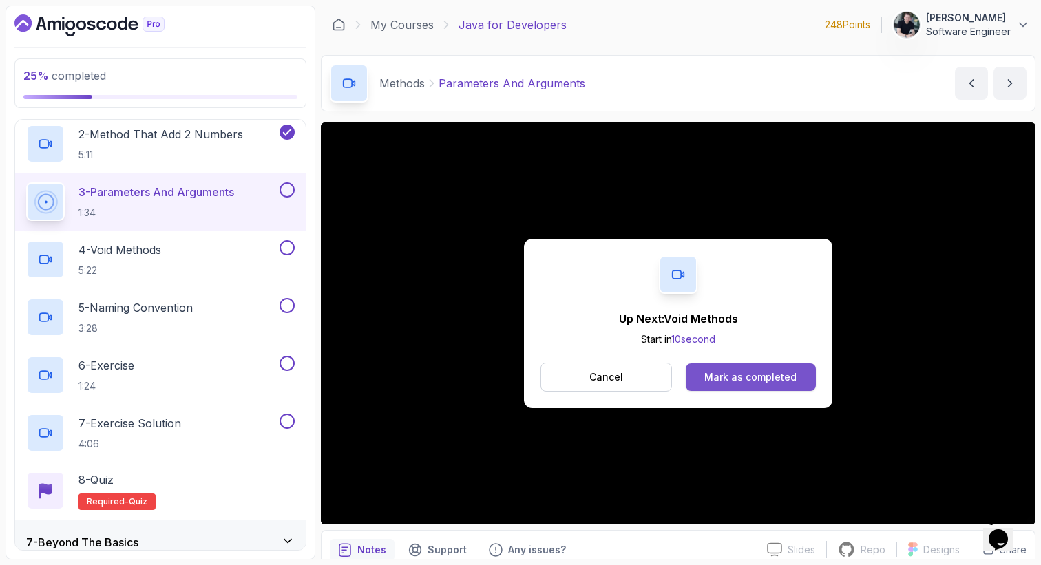
click at [713, 382] on div "Mark as completed" at bounding box center [750, 377] width 92 height 14
